Goal: Information Seeking & Learning: Understand process/instructions

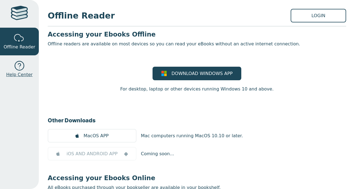
click at [23, 70] on div at bounding box center [19, 65] width 11 height 11
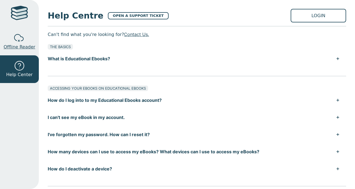
click at [19, 44] on link "Offline Reader" at bounding box center [19, 42] width 39 height 28
